Goal: Information Seeking & Learning: Learn about a topic

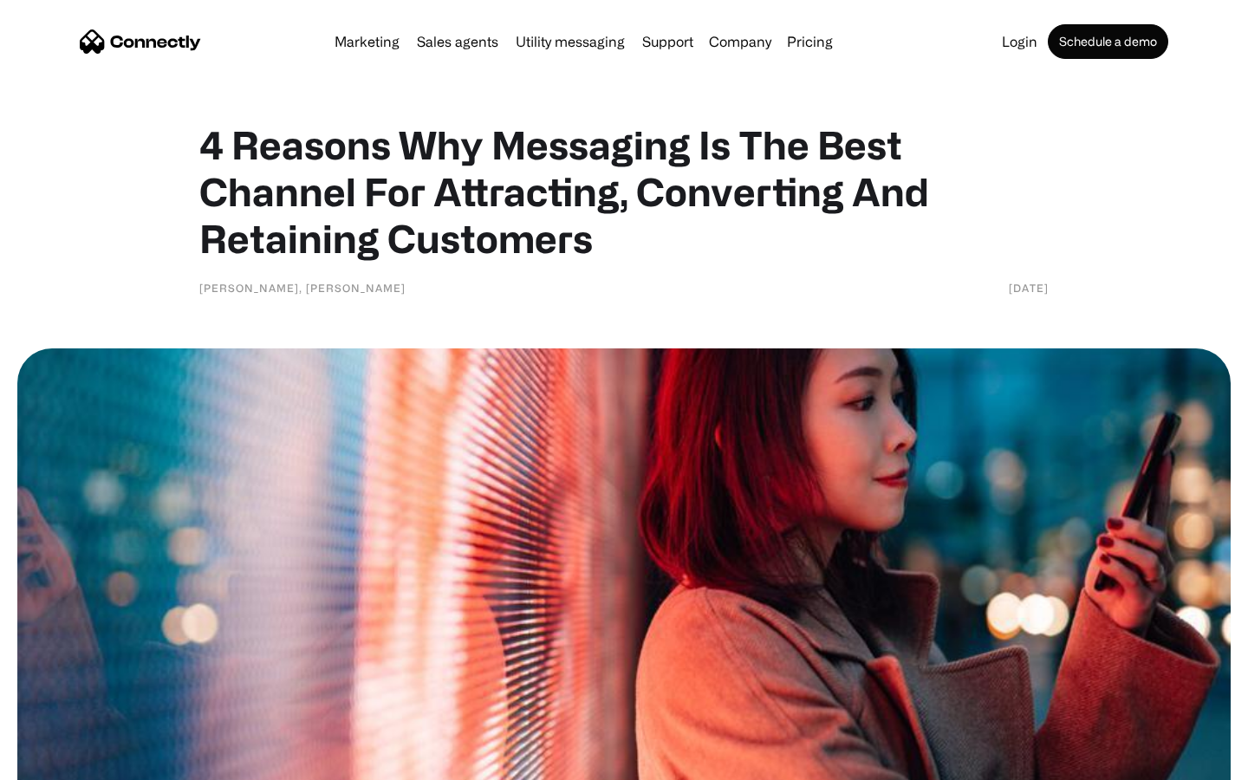
scroll to position [3432, 0]
